Goal: Task Accomplishment & Management: Use online tool/utility

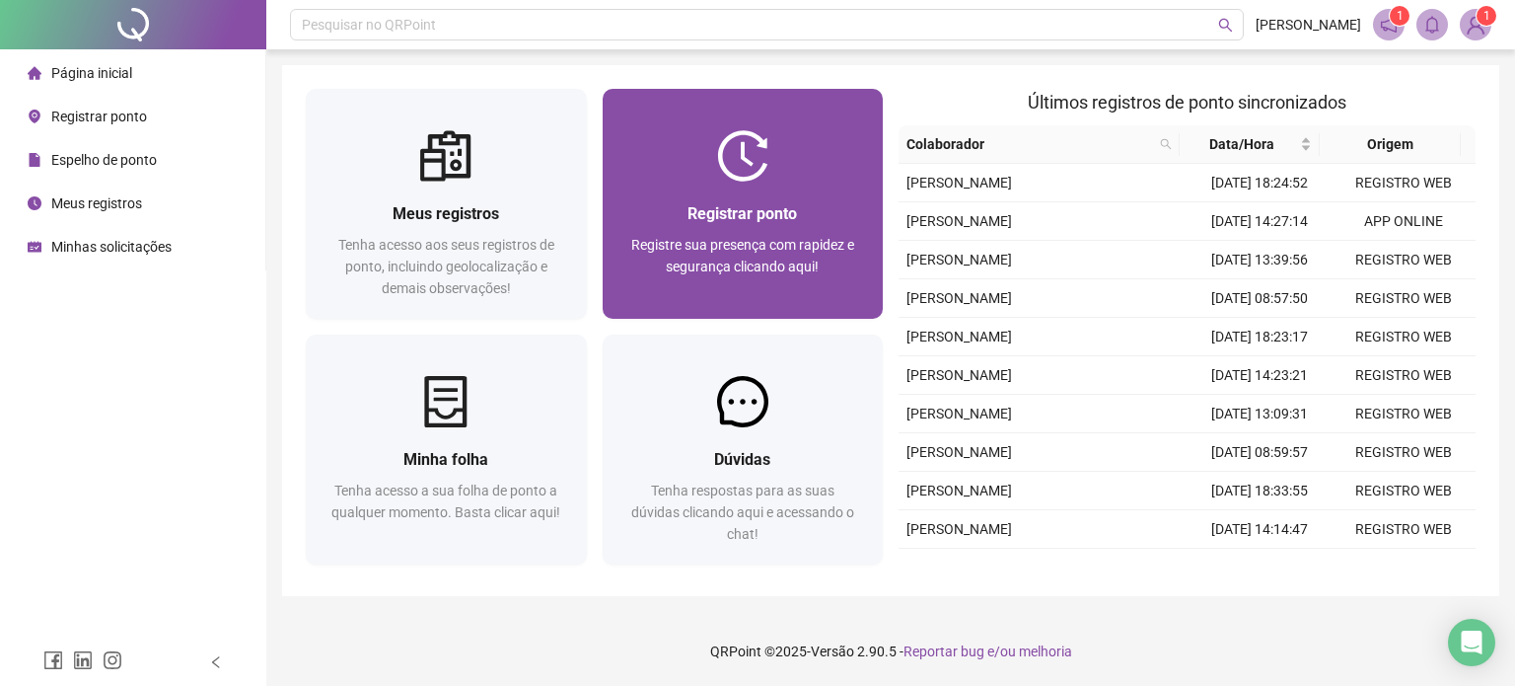
click at [679, 156] on div at bounding box center [743, 155] width 281 height 51
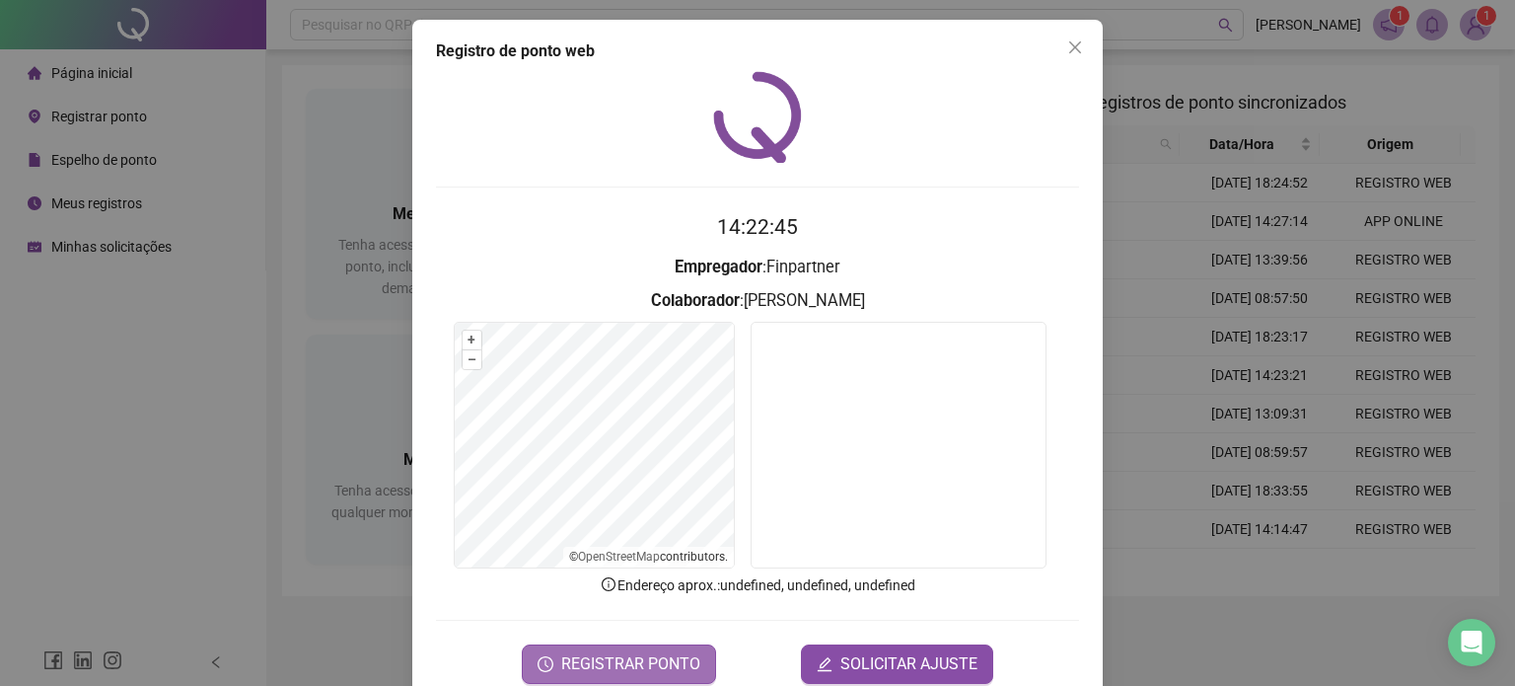
click at [616, 667] on span "REGISTRAR PONTO" at bounding box center [630, 664] width 139 height 24
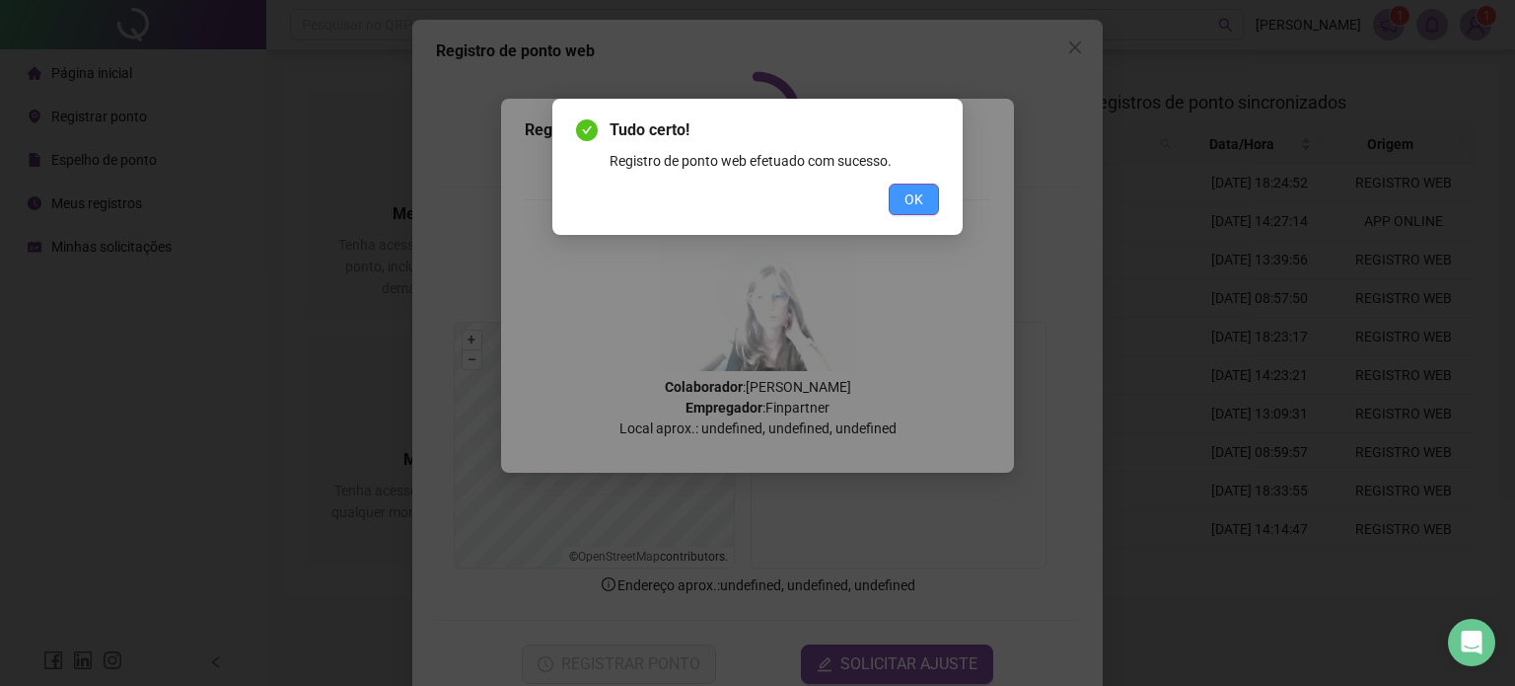
click at [912, 204] on span "OK" at bounding box center [913, 199] width 19 height 22
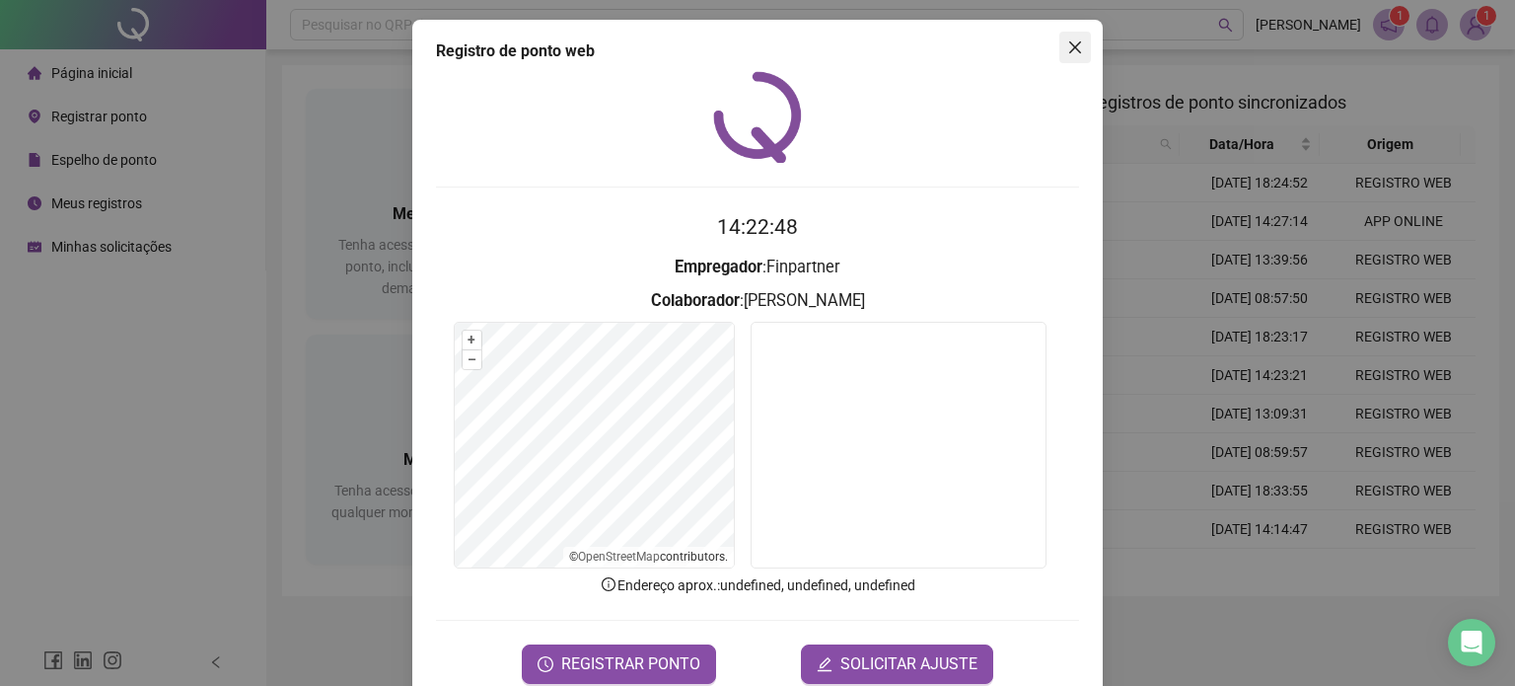
click at [1067, 48] on icon "close" at bounding box center [1075, 47] width 16 height 16
